Goal: Transaction & Acquisition: Obtain resource

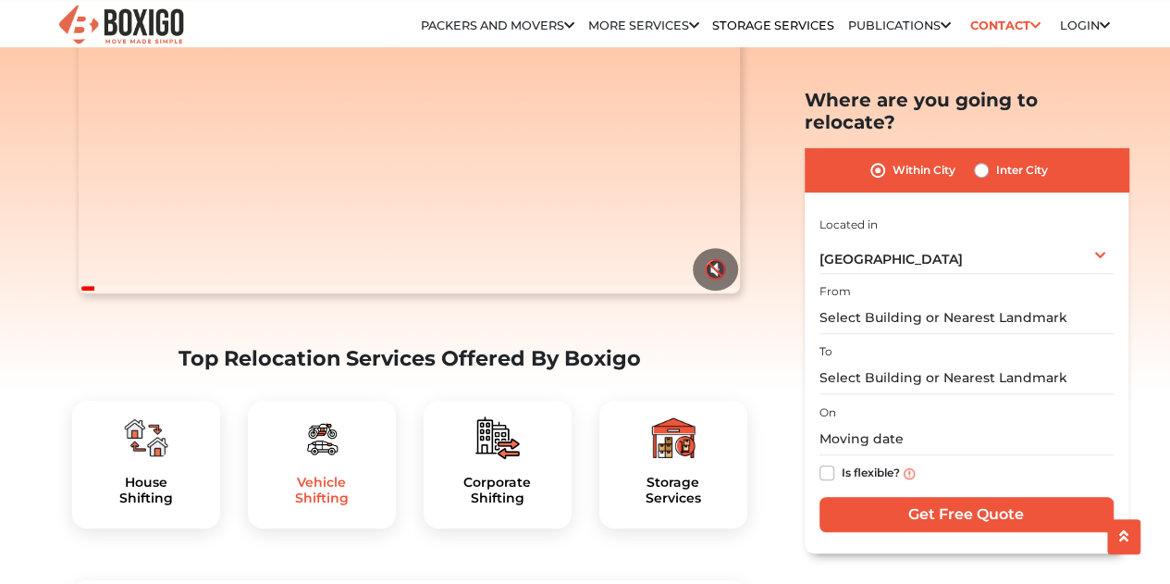
click at [339, 506] on h5 "Vehicle Shifting" at bounding box center [322, 489] width 118 height 31
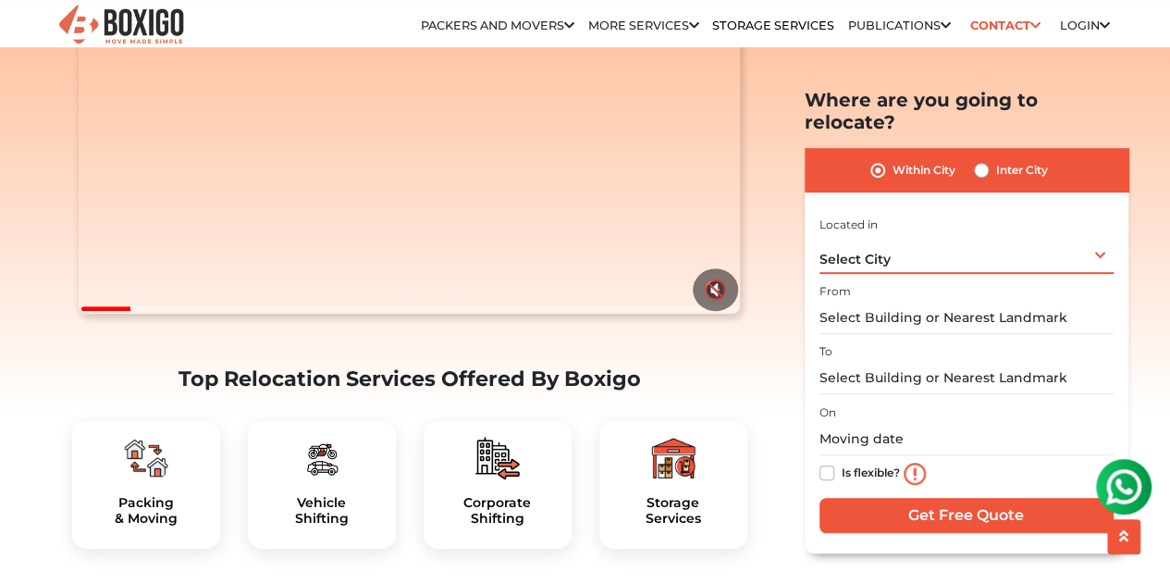
click at [908, 234] on div "Select City Select City [GEOGRAPHIC_DATA] [GEOGRAPHIC_DATA] [GEOGRAPHIC_DATA] […" at bounding box center [966, 253] width 294 height 39
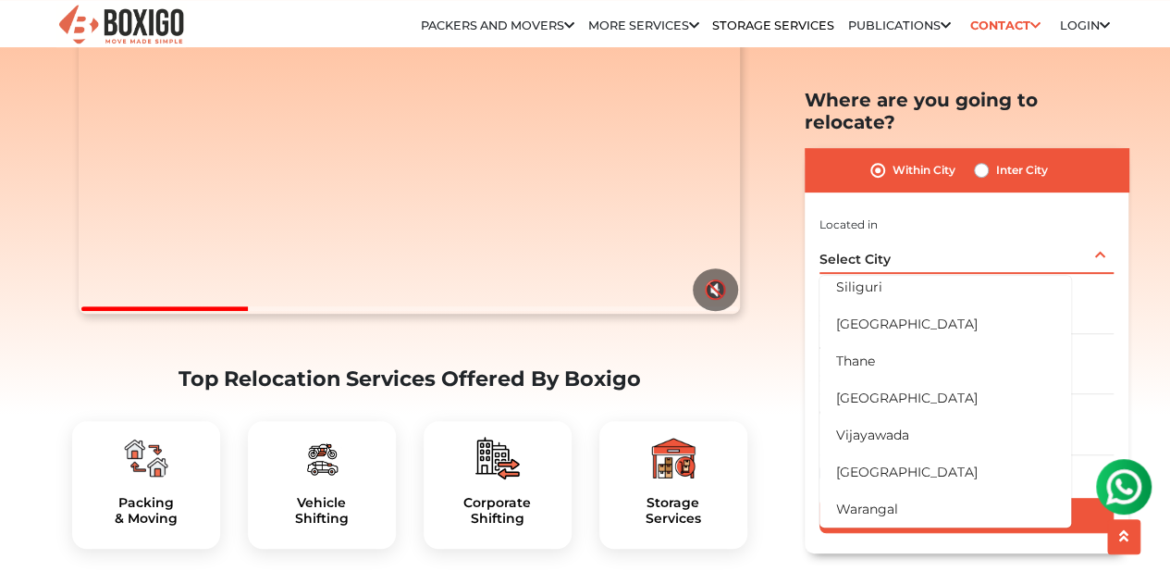
scroll to position [1080, 0]
click at [990, 168] on div "Within City Inter City" at bounding box center [967, 169] width 324 height 43
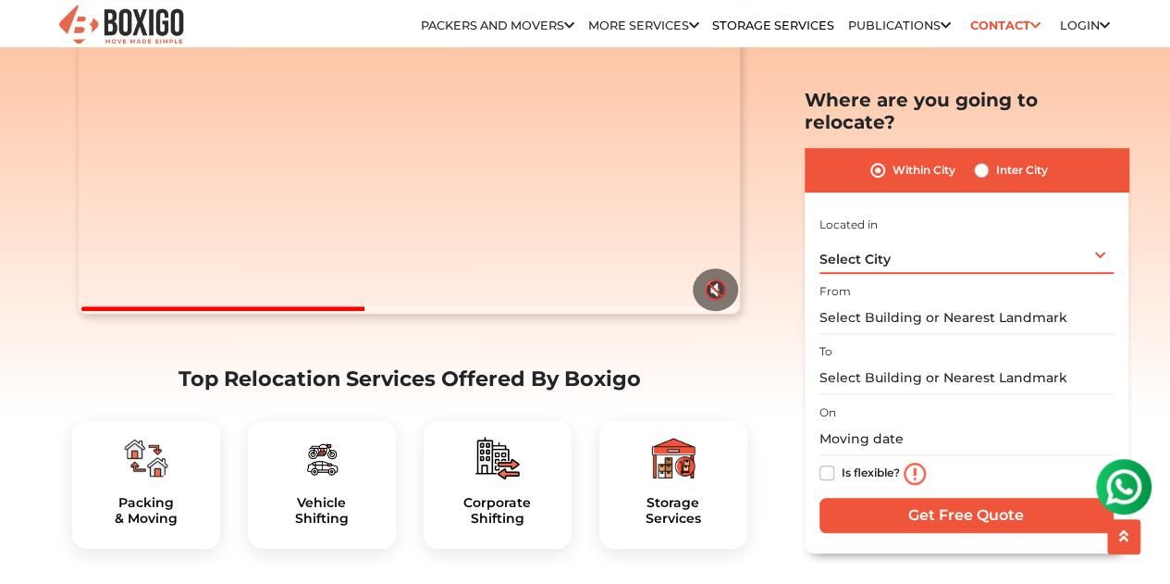
click at [932, 234] on div "Select City Select City [GEOGRAPHIC_DATA] [GEOGRAPHIC_DATA] [GEOGRAPHIC_DATA] […" at bounding box center [966, 253] width 294 height 39
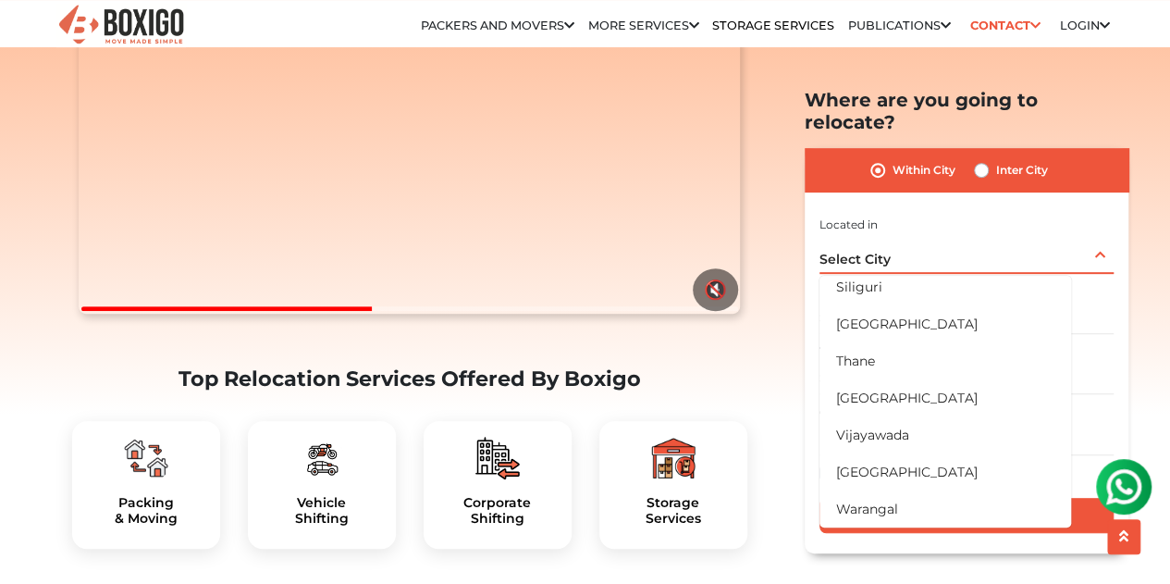
click at [932, 234] on div "Select City Select City [GEOGRAPHIC_DATA] [GEOGRAPHIC_DATA] [GEOGRAPHIC_DATA] […" at bounding box center [966, 253] width 294 height 39
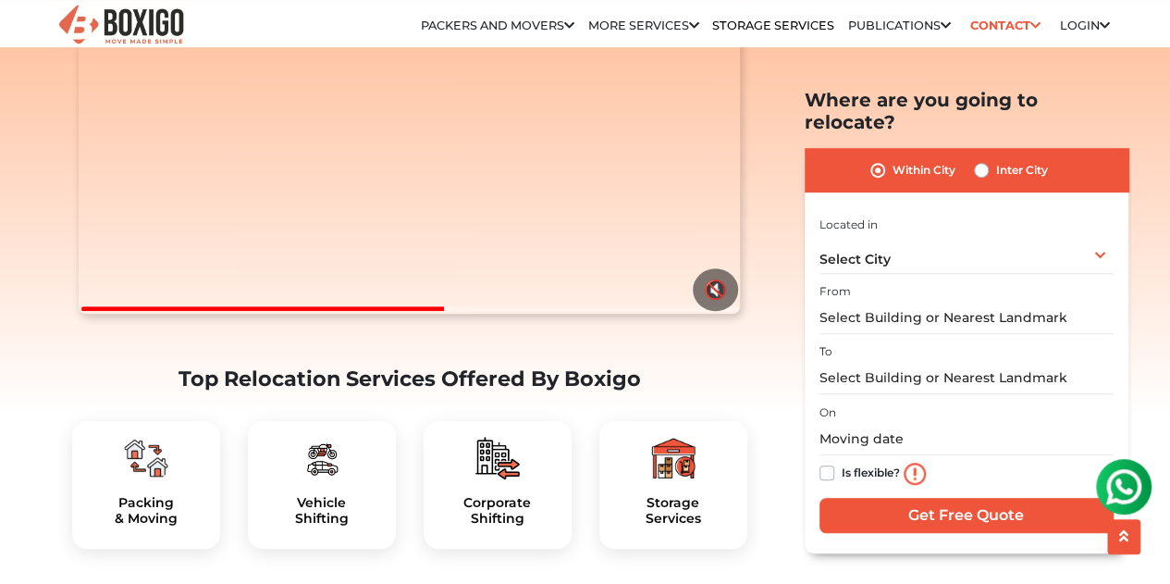
click at [996, 159] on label "Inter City" at bounding box center [1022, 170] width 52 height 22
click at [979, 159] on input "Inter City" at bounding box center [981, 168] width 15 height 18
radio input "true"
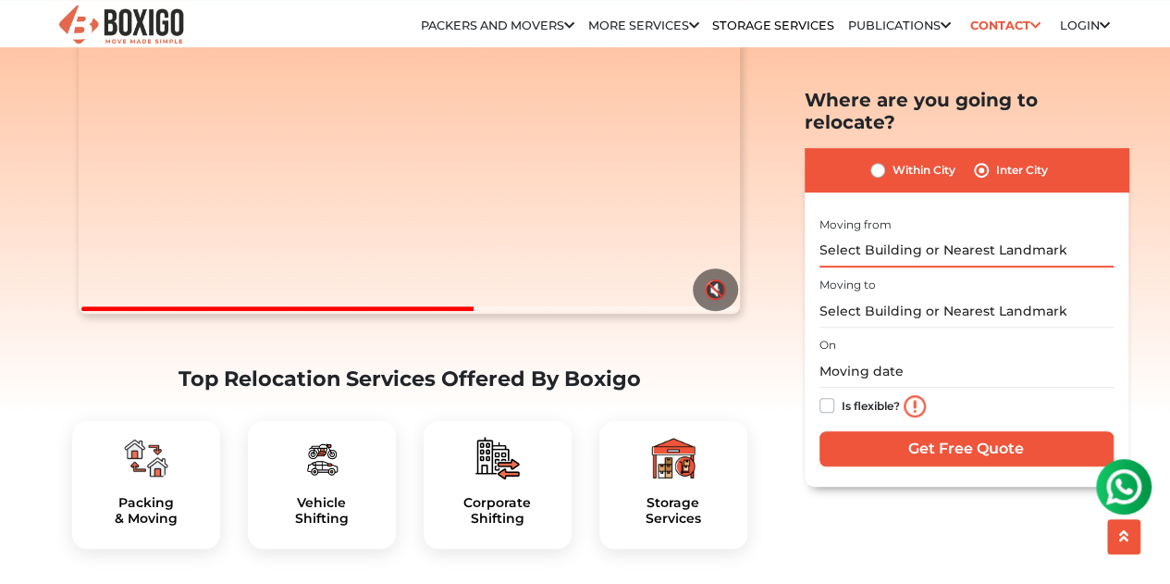
click at [946, 234] on input "text" at bounding box center [966, 250] width 294 height 32
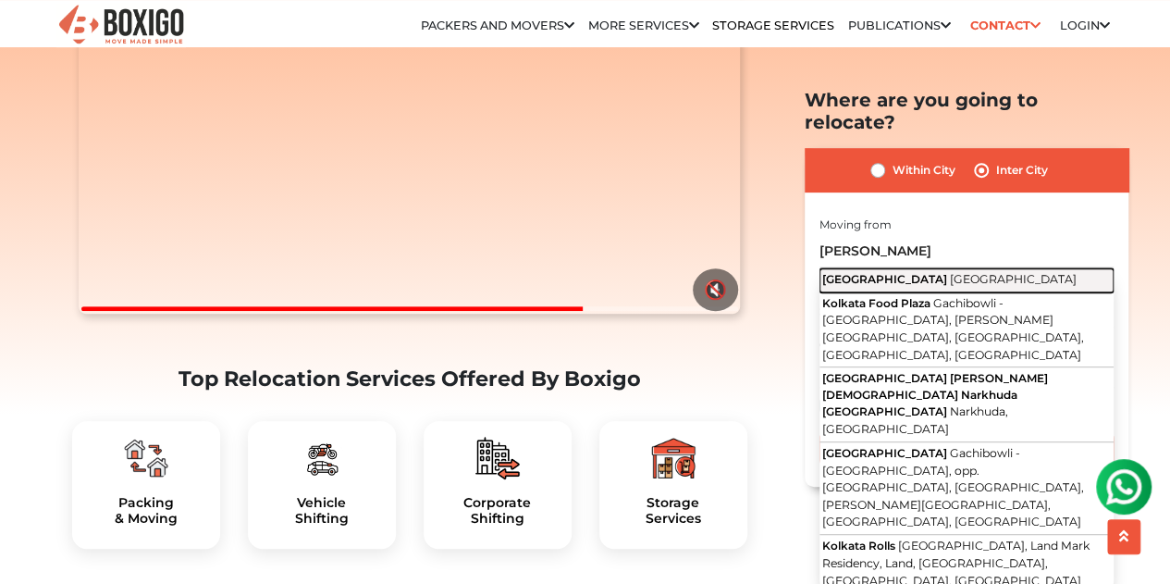
click at [946, 267] on button "Kolkata West Bengal" at bounding box center [966, 279] width 294 height 24
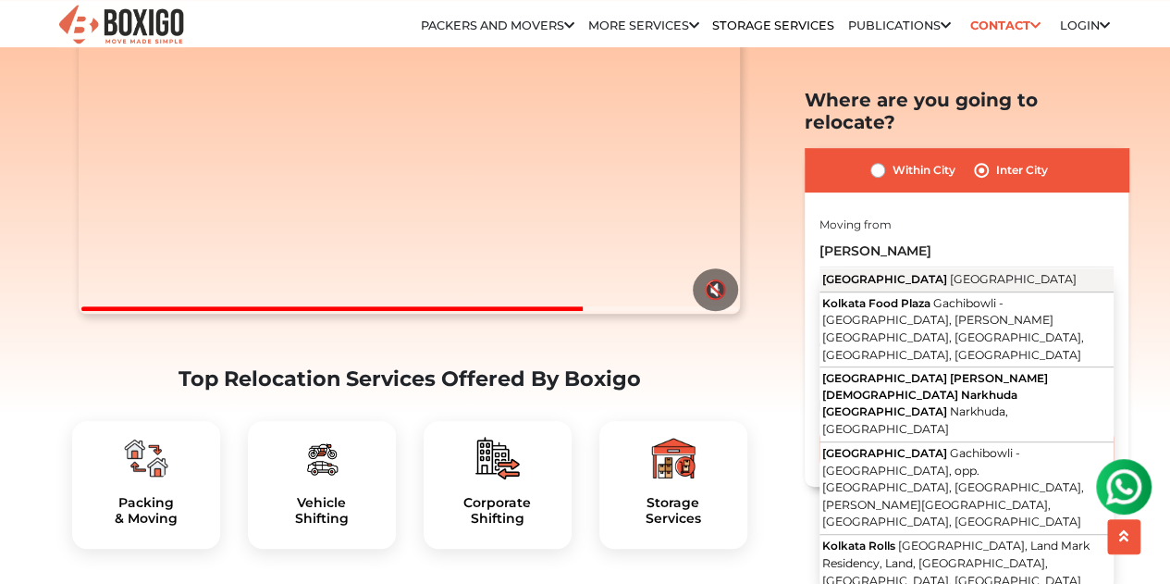
type input "Kolkata, West Bengal"
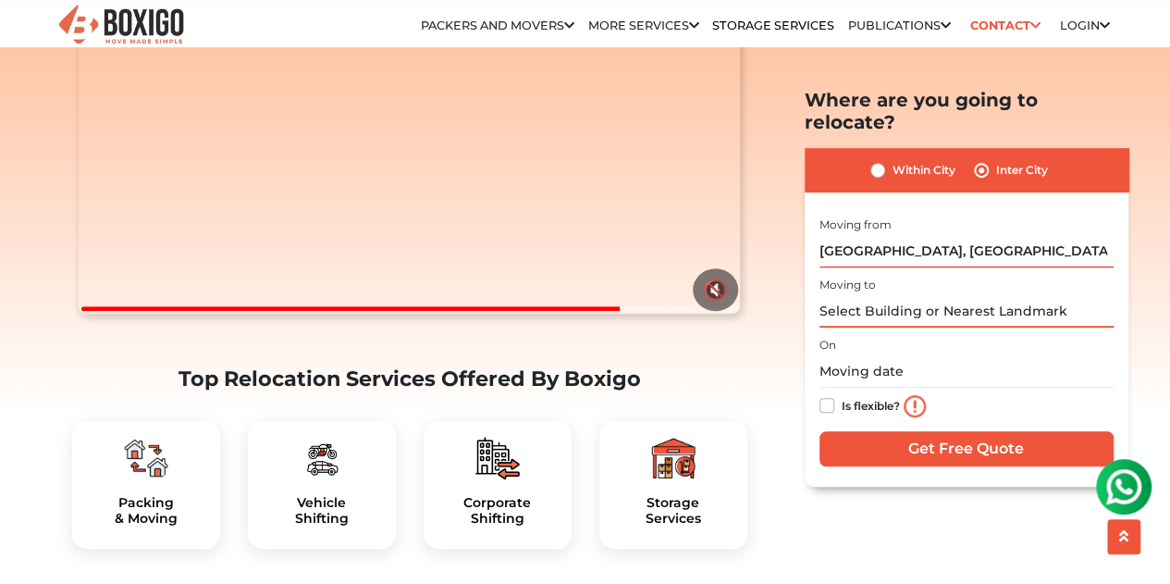
click at [945, 304] on input "text" at bounding box center [966, 311] width 294 height 32
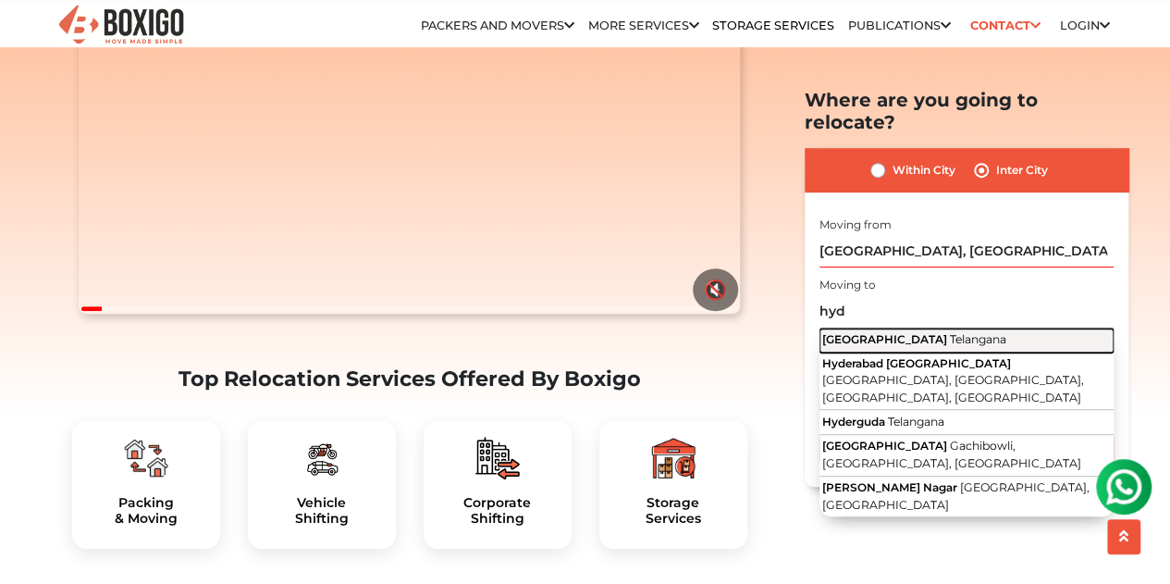
click at [950, 332] on span "Telangana" at bounding box center [978, 339] width 56 height 14
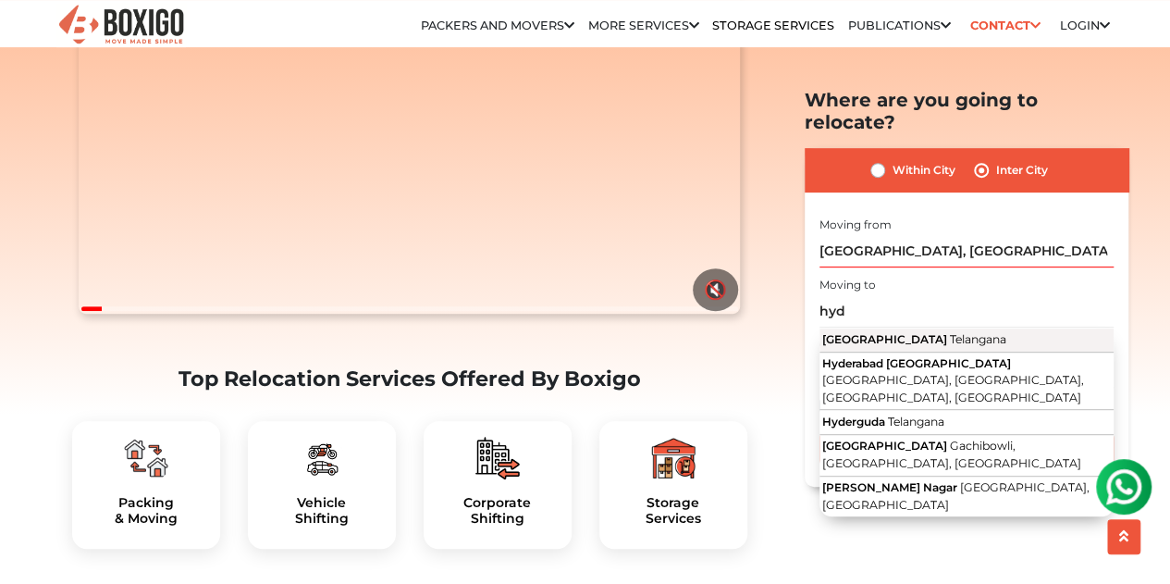
type input "Hyderabad, Telangana"
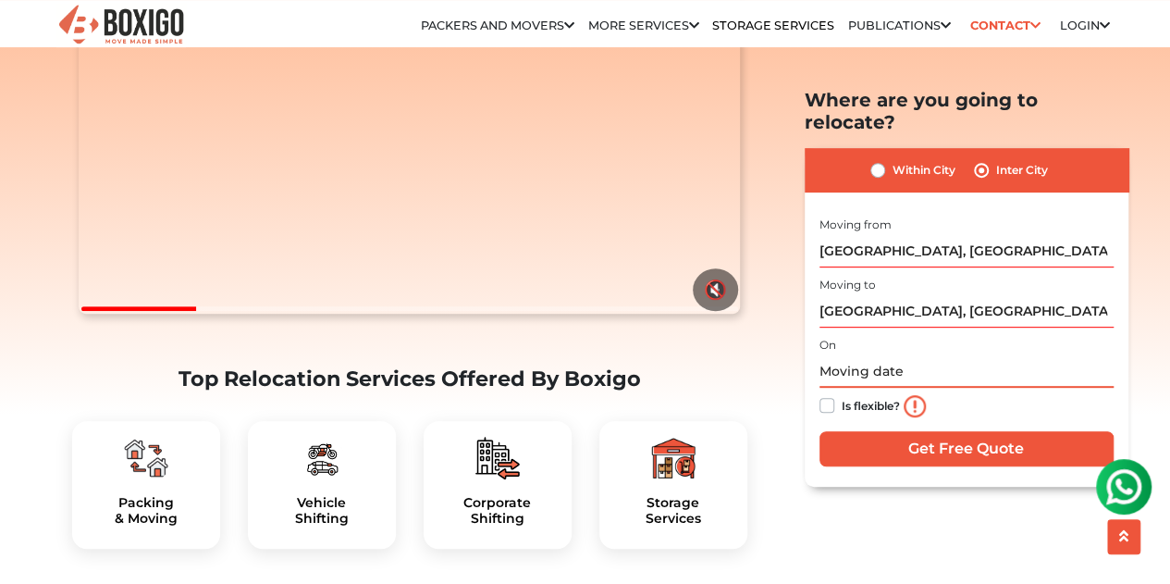
click at [910, 355] on input "text" at bounding box center [966, 371] width 294 height 32
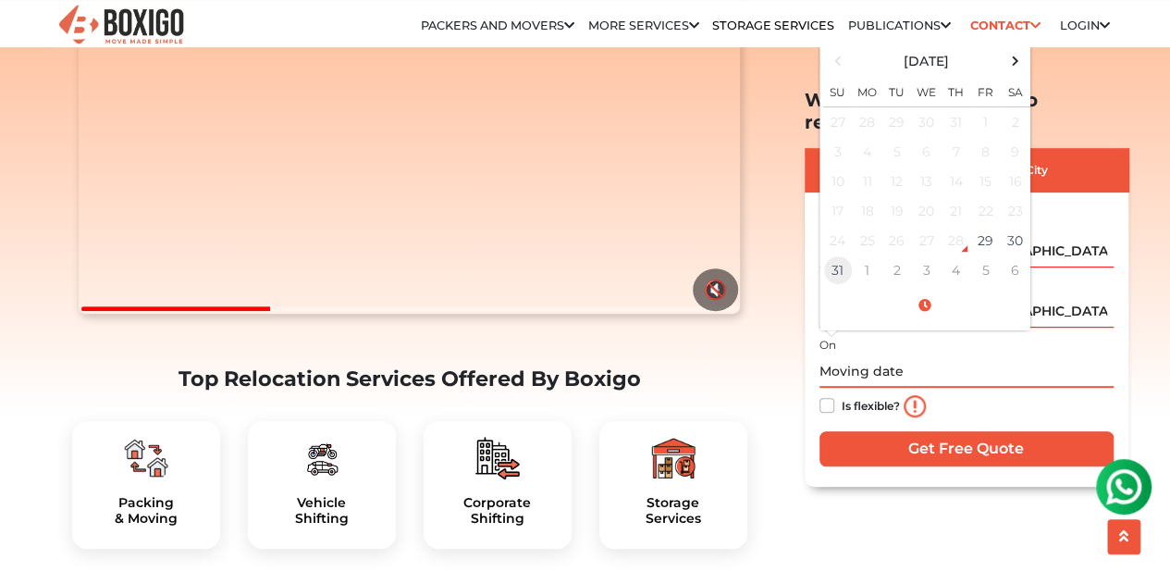
click at [841, 255] on td "31" at bounding box center [838, 270] width 30 height 30
type input "08/31/2025 12:00 AM"
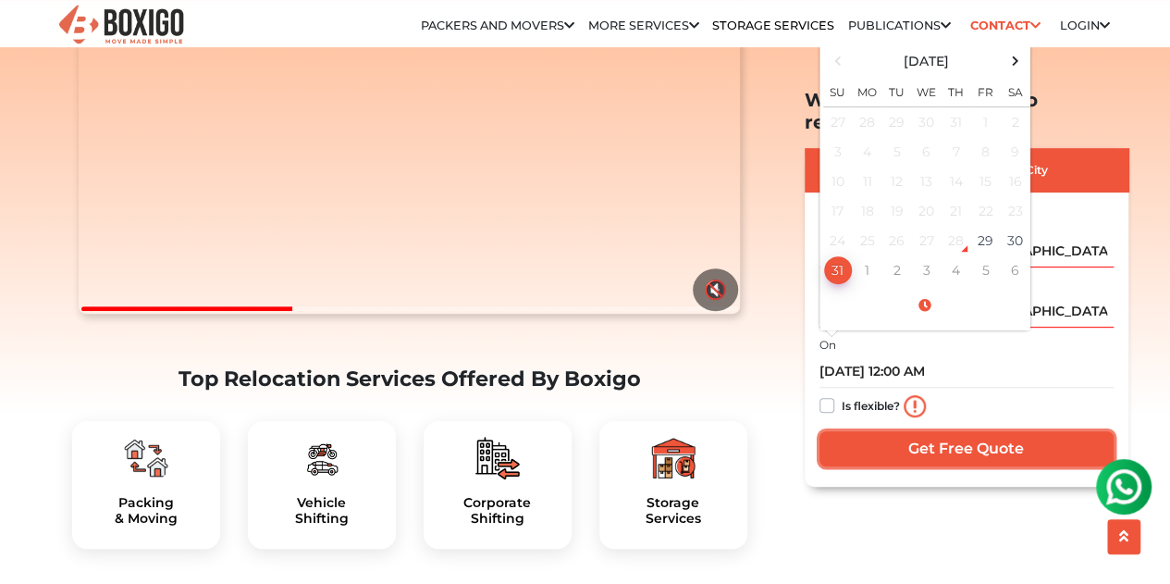
click at [954, 430] on input "Get Free Quote" at bounding box center [966, 447] width 294 height 35
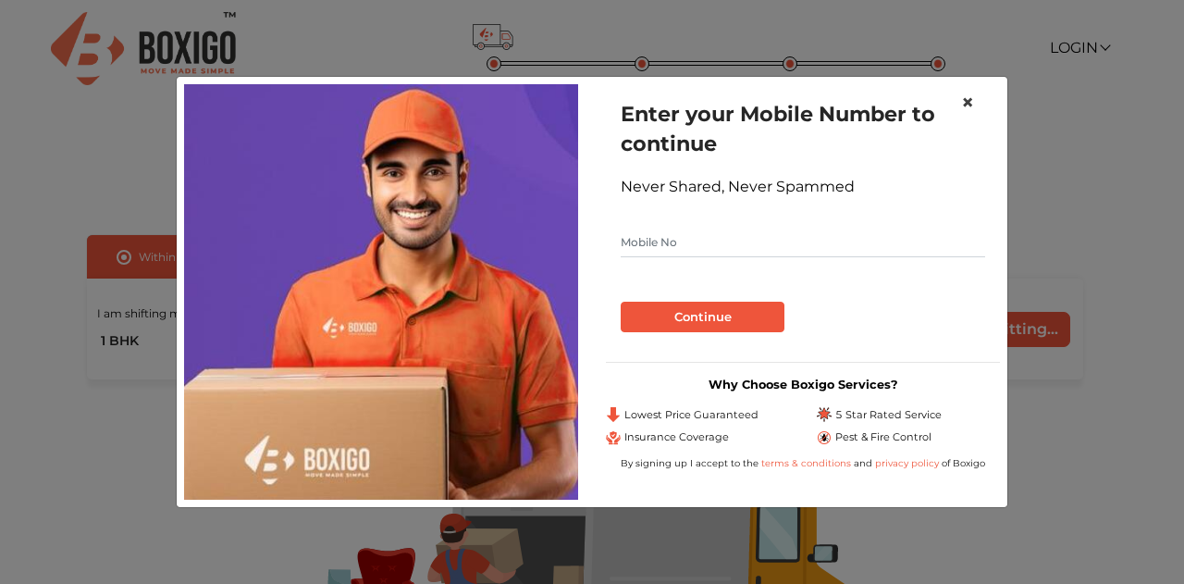
click at [965, 101] on span "×" at bounding box center [967, 102] width 13 height 27
click at [963, 101] on span "×" at bounding box center [967, 102] width 13 height 27
